Goal: Download file/media

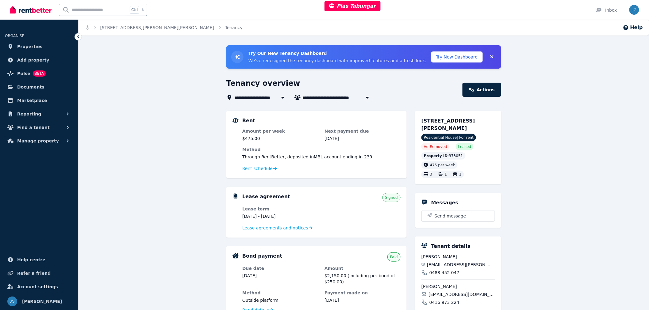
click at [40, 87] on link "Documents" at bounding box center [39, 87] width 68 height 12
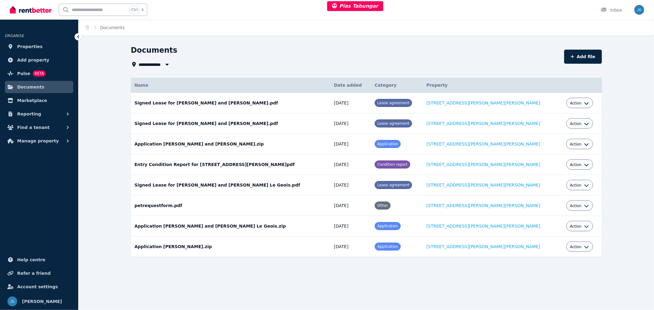
click at [584, 166] on icon "button" at bounding box center [586, 165] width 5 height 5
click at [544, 191] on link "View" at bounding box center [560, 189] width 59 height 11
click at [570, 164] on span "Action" at bounding box center [576, 165] width 12 height 5
click at [536, 200] on link "Download" at bounding box center [560, 200] width 59 height 11
click at [359, 167] on td "20/11/2024" at bounding box center [350, 165] width 41 height 21
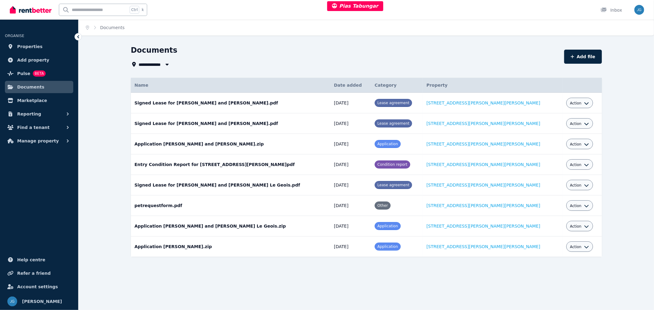
drag, startPoint x: 360, startPoint y: 166, endPoint x: 324, endPoint y: 171, distance: 36.5
click at [324, 171] on tr "Entry Condition Report for 83 Clayton Rd, Narrogin.pdf Date added: 20/11/2024 C…" at bounding box center [366, 165] width 471 height 21
copy tr "Date added: 20/11/2024 Category: Condition report Property: 83 Clayton Rd, Narr…"
click at [39, 142] on span "Manage property" at bounding box center [38, 140] width 42 height 7
click at [40, 191] on span "Condition reports" at bounding box center [47, 191] width 41 height 7
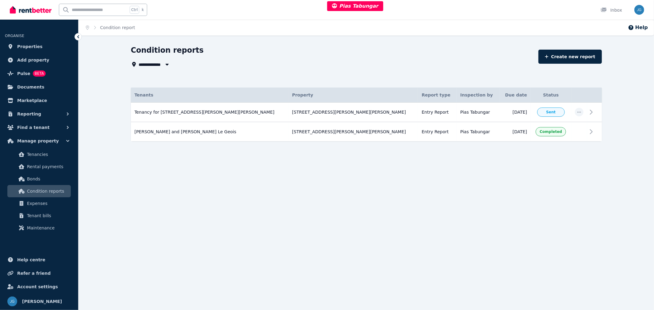
click at [332, 111] on td "[STREET_ADDRESS][PERSON_NAME][PERSON_NAME]" at bounding box center [354, 113] width 130 height 20
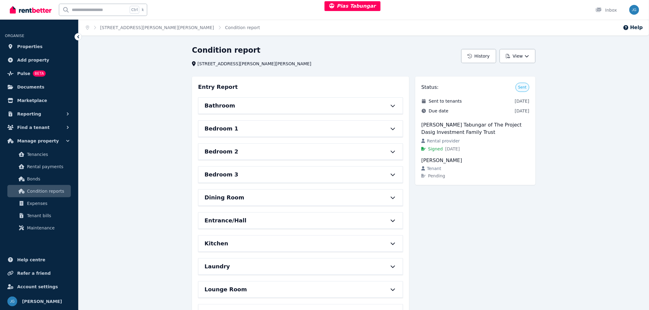
click at [516, 59] on button "View" at bounding box center [518, 56] width 36 height 14
click at [500, 82] on p "Download as PDF" at bounding box center [501, 83] width 42 height 6
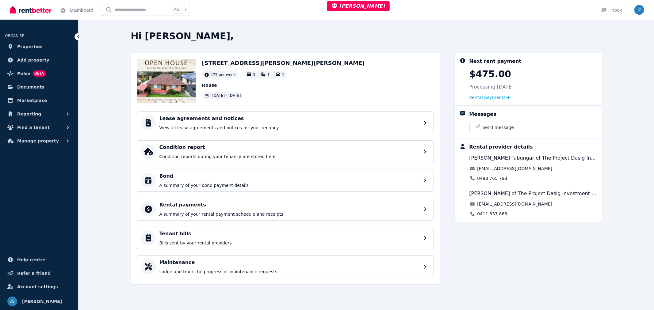
click at [284, 154] on p "Condition reports during your tenancy are stored here" at bounding box center [289, 157] width 260 height 6
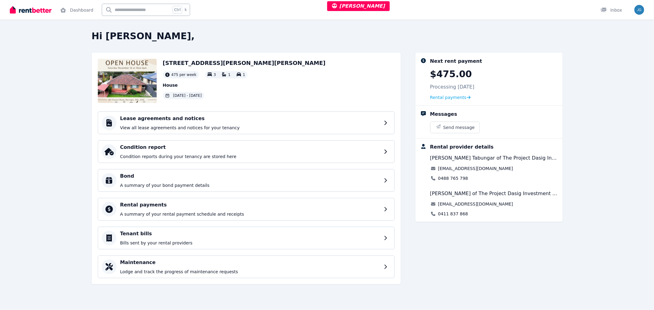
click at [253, 155] on p "Condition reports during your tenancy are stored here" at bounding box center [250, 157] width 260 height 6
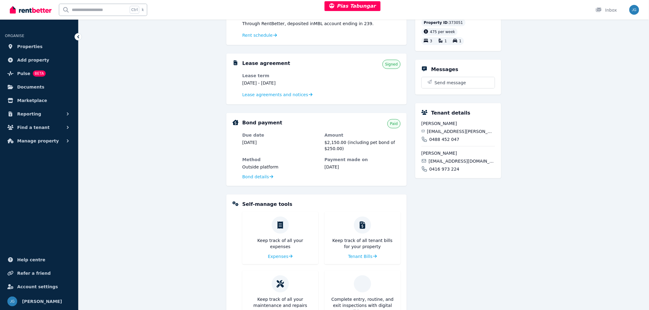
scroll to position [170, 0]
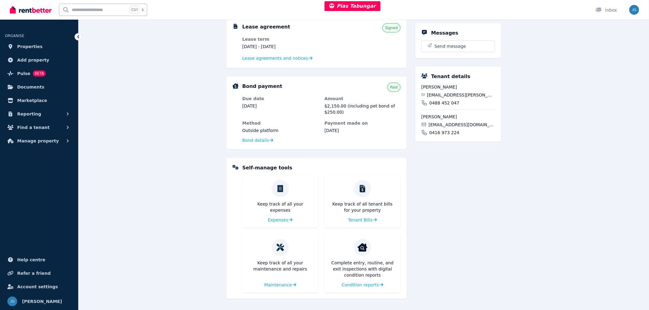
click at [348, 284] on span "Condition reports" at bounding box center [360, 285] width 37 height 6
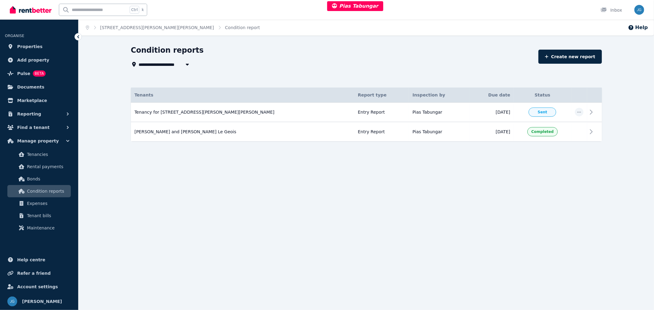
click at [581, 113] on span "button" at bounding box center [579, 112] width 9 height 9
click at [593, 112] on icon at bounding box center [591, 112] width 2 height 4
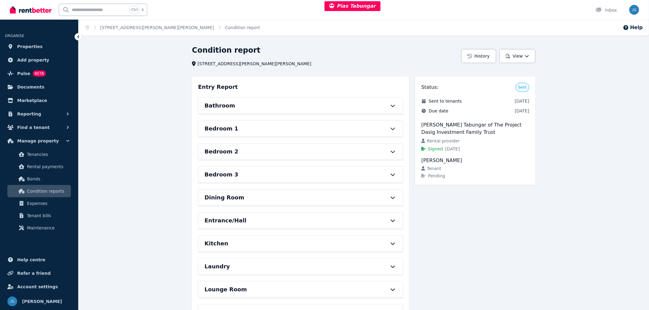
drag, startPoint x: 478, startPoint y: 160, endPoint x: 422, endPoint y: 160, distance: 55.2
click at [422, 160] on div "[PERSON_NAME]" at bounding box center [475, 160] width 108 height 7
copy div "[PERSON_NAME]"
